Goal: Check status

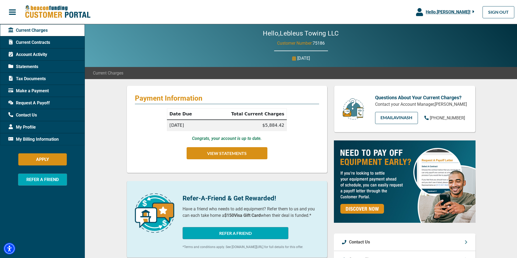
click at [238, 125] on td "$5,884.42" at bounding box center [245, 125] width 81 height 11
click at [272, 122] on td "$5,884.42" at bounding box center [245, 125] width 81 height 11
click at [213, 157] on button "VIEW STATEMENTS" at bounding box center [226, 153] width 81 height 12
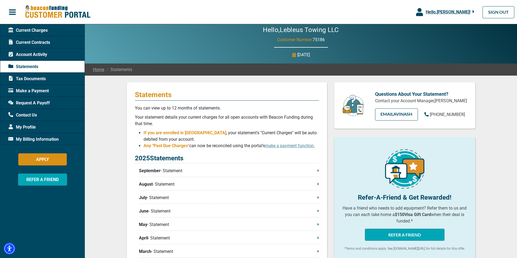
scroll to position [5, 0]
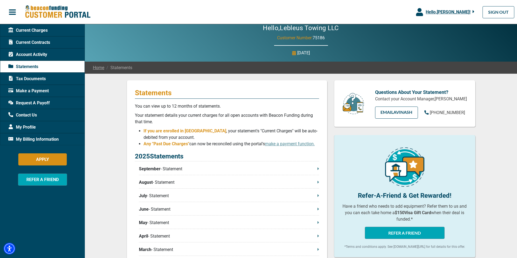
click at [40, 34] on div "Current Charges" at bounding box center [42, 30] width 85 height 12
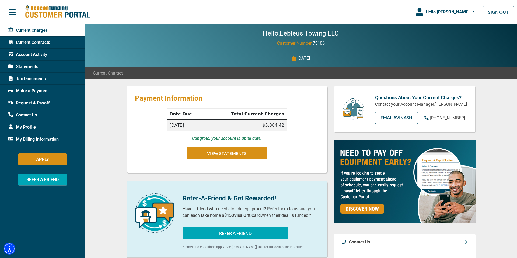
click at [274, 123] on td "$5,884.42" at bounding box center [245, 125] width 81 height 11
